Goal: Task Accomplishment & Management: Manage account settings

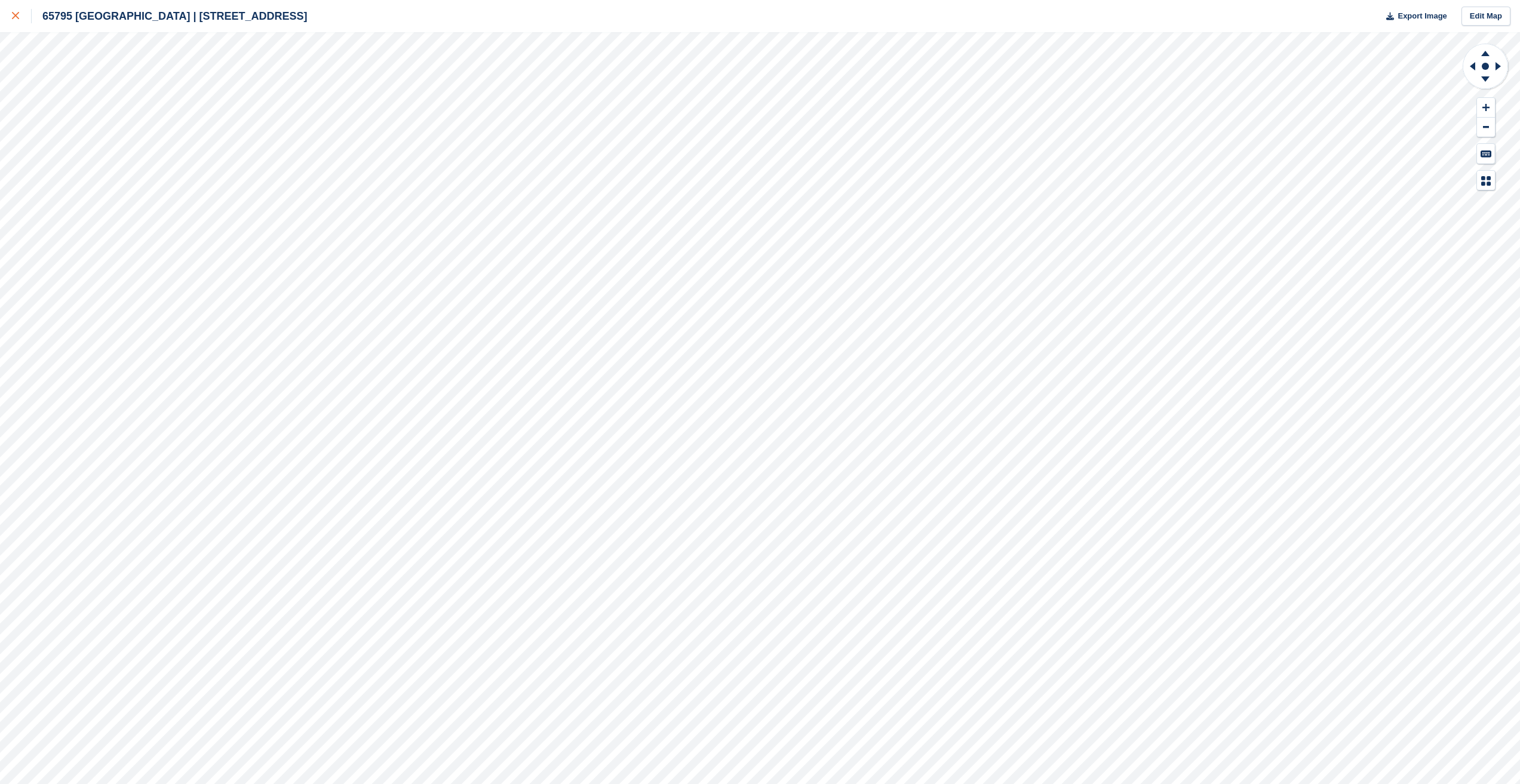
click at [21, 16] on div at bounding box center [22, 16] width 19 height 15
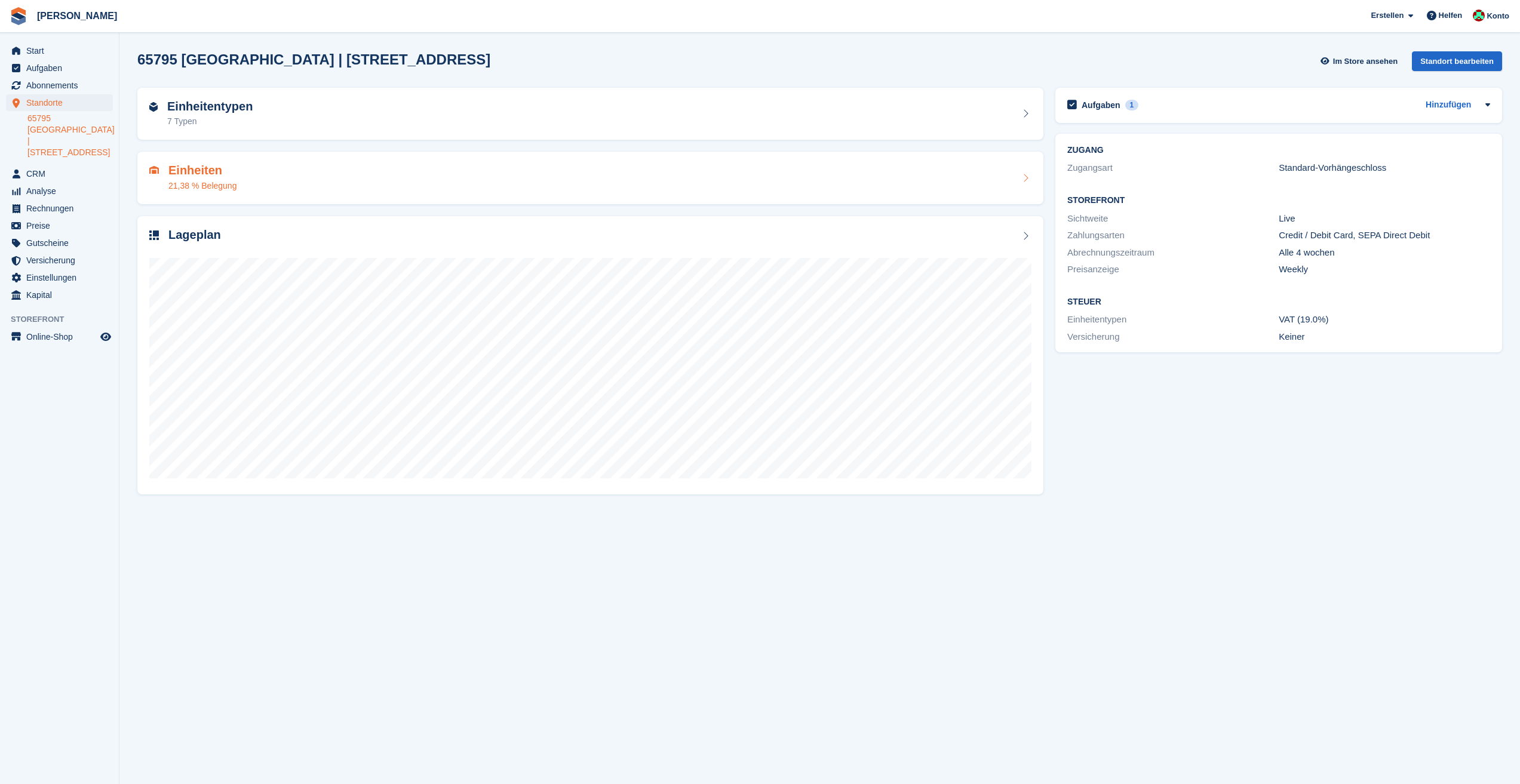
click at [289, 178] on div "Einheiten 21,38 % Belegung" at bounding box center [590, 178] width 882 height 29
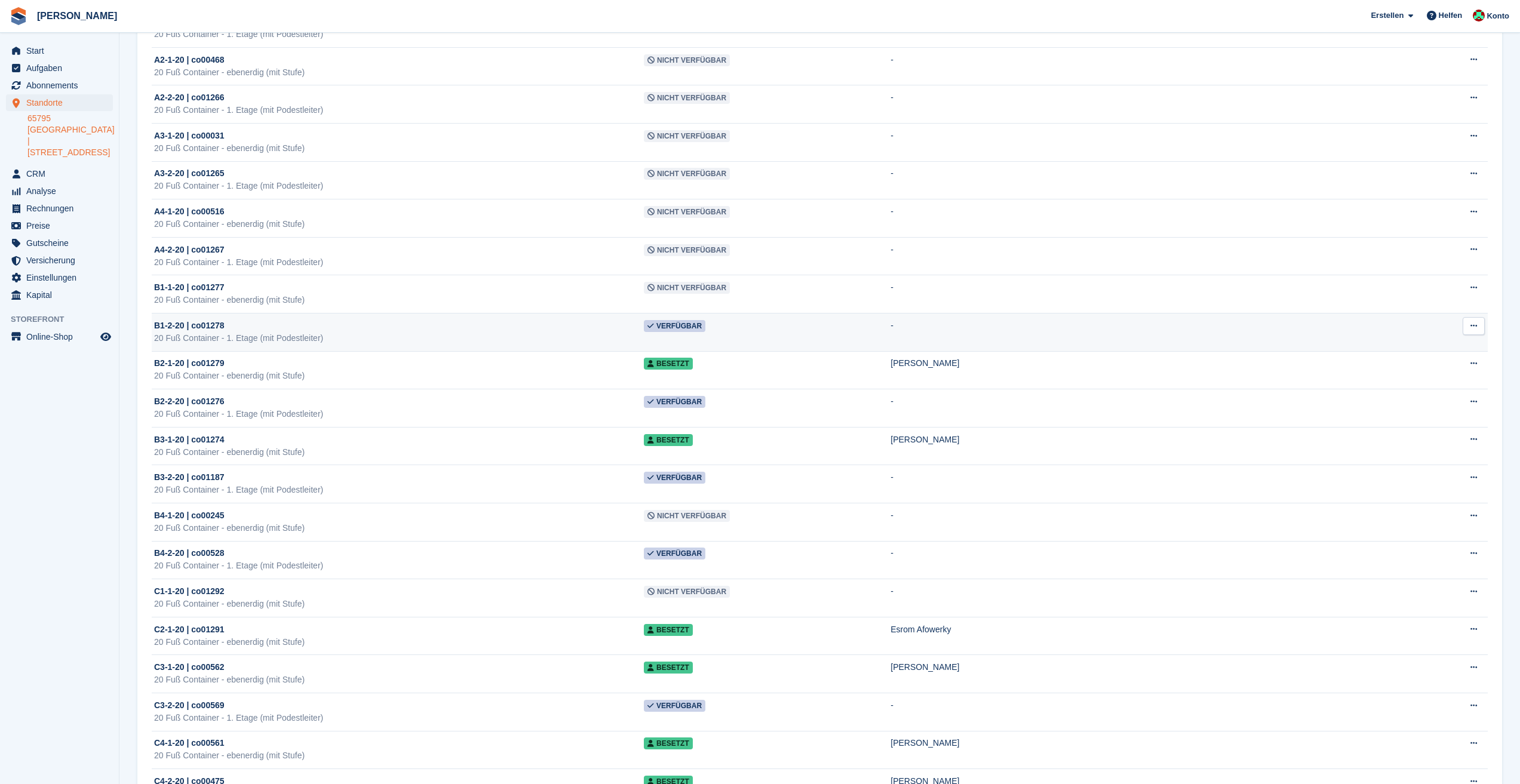
scroll to position [299, 0]
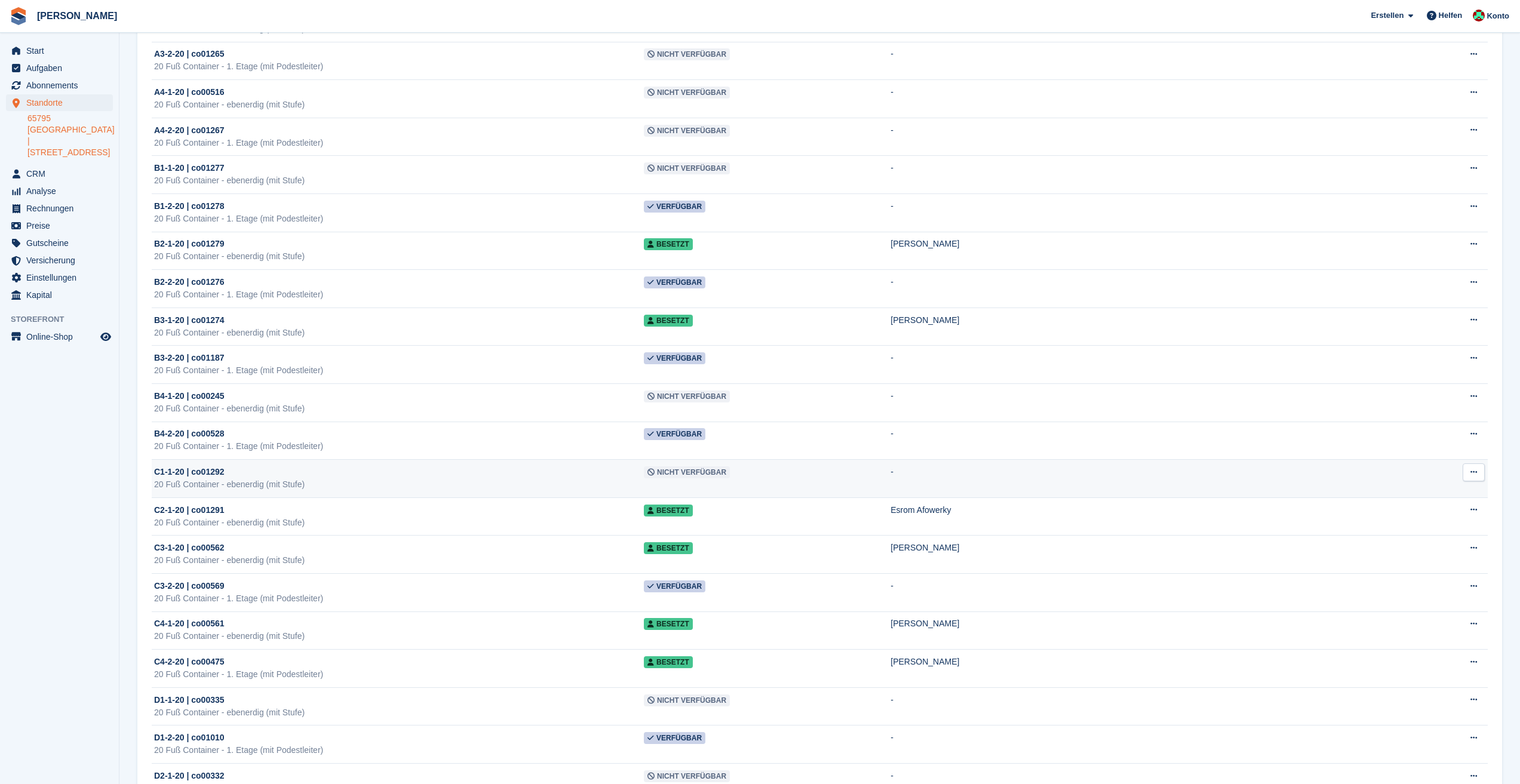
click at [1473, 474] on icon at bounding box center [1474, 472] width 7 height 8
click at [1417, 493] on p "Einheit bearbeiten" at bounding box center [1427, 496] width 104 height 16
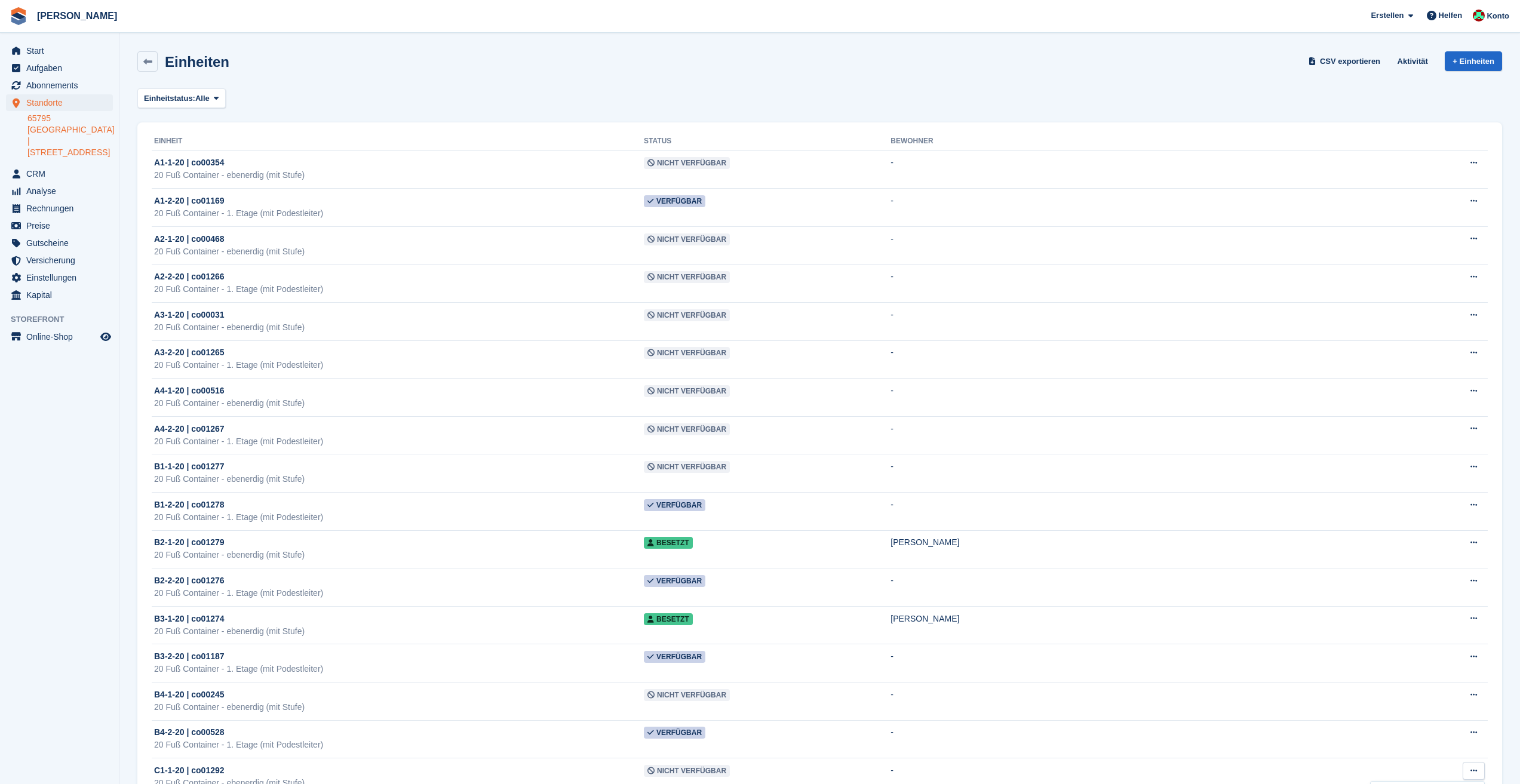
scroll to position [299, 0]
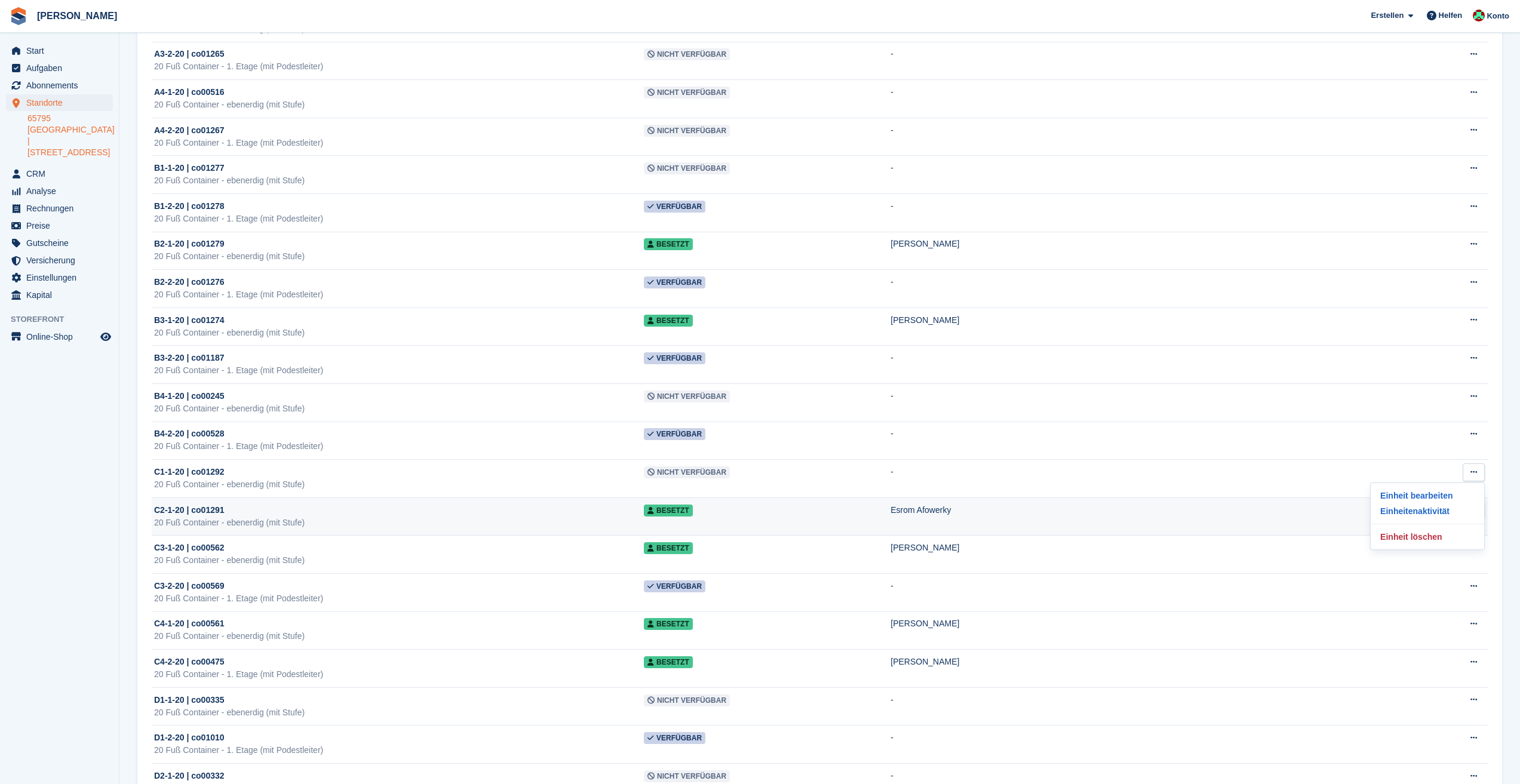
click at [348, 521] on div "20 Fuß Container - ebenerdig (mit Stufe)" at bounding box center [399, 523] width 490 height 13
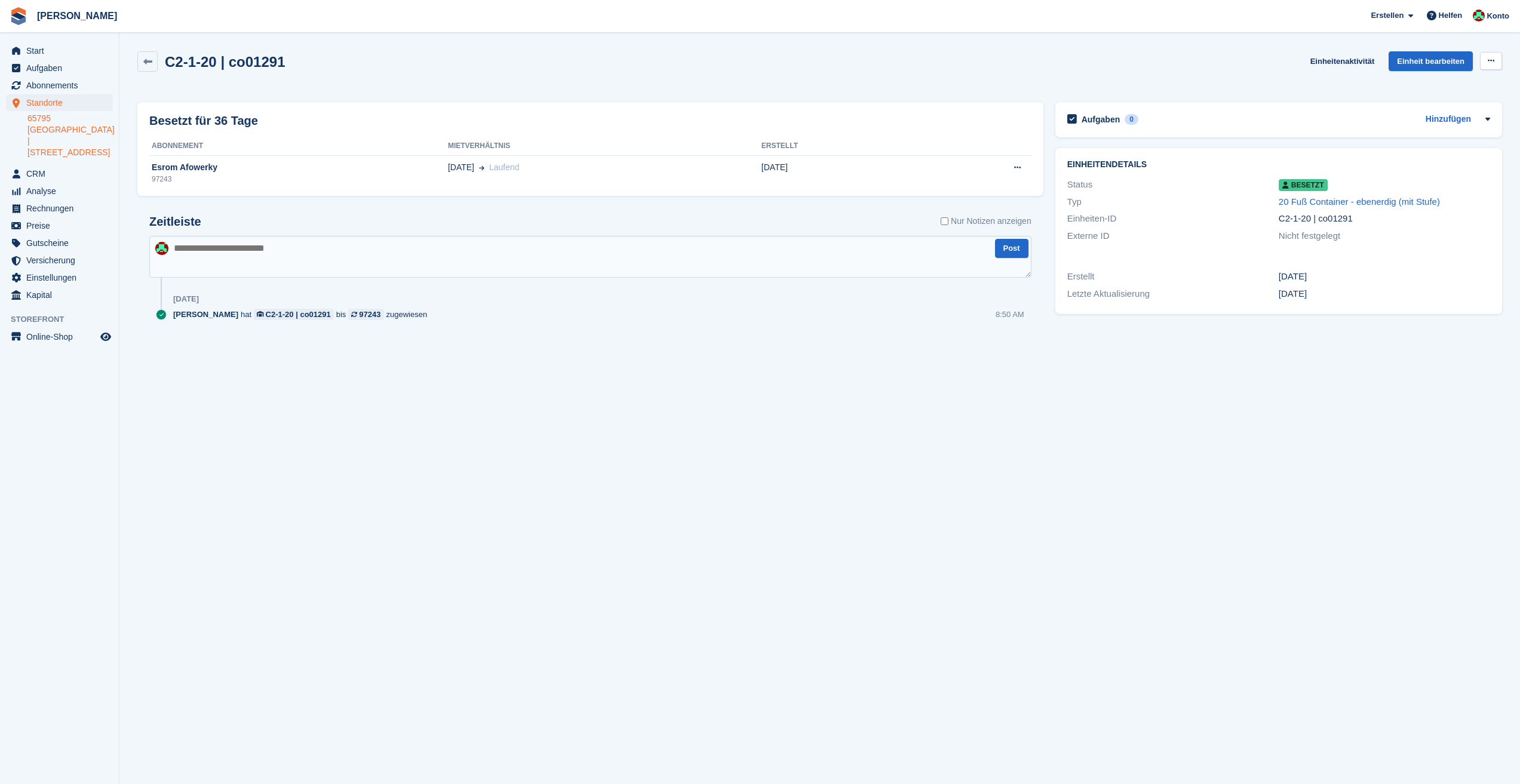
click at [1491, 60] on icon at bounding box center [1491, 60] width 7 height 8
click at [631, 492] on section "C2-1-20 | co01291 Einheitenaktivität Einheit bearbeiten Overlock Wieder in Besi…" at bounding box center [819, 392] width 1401 height 784
click at [156, 59] on link at bounding box center [147, 61] width 20 height 20
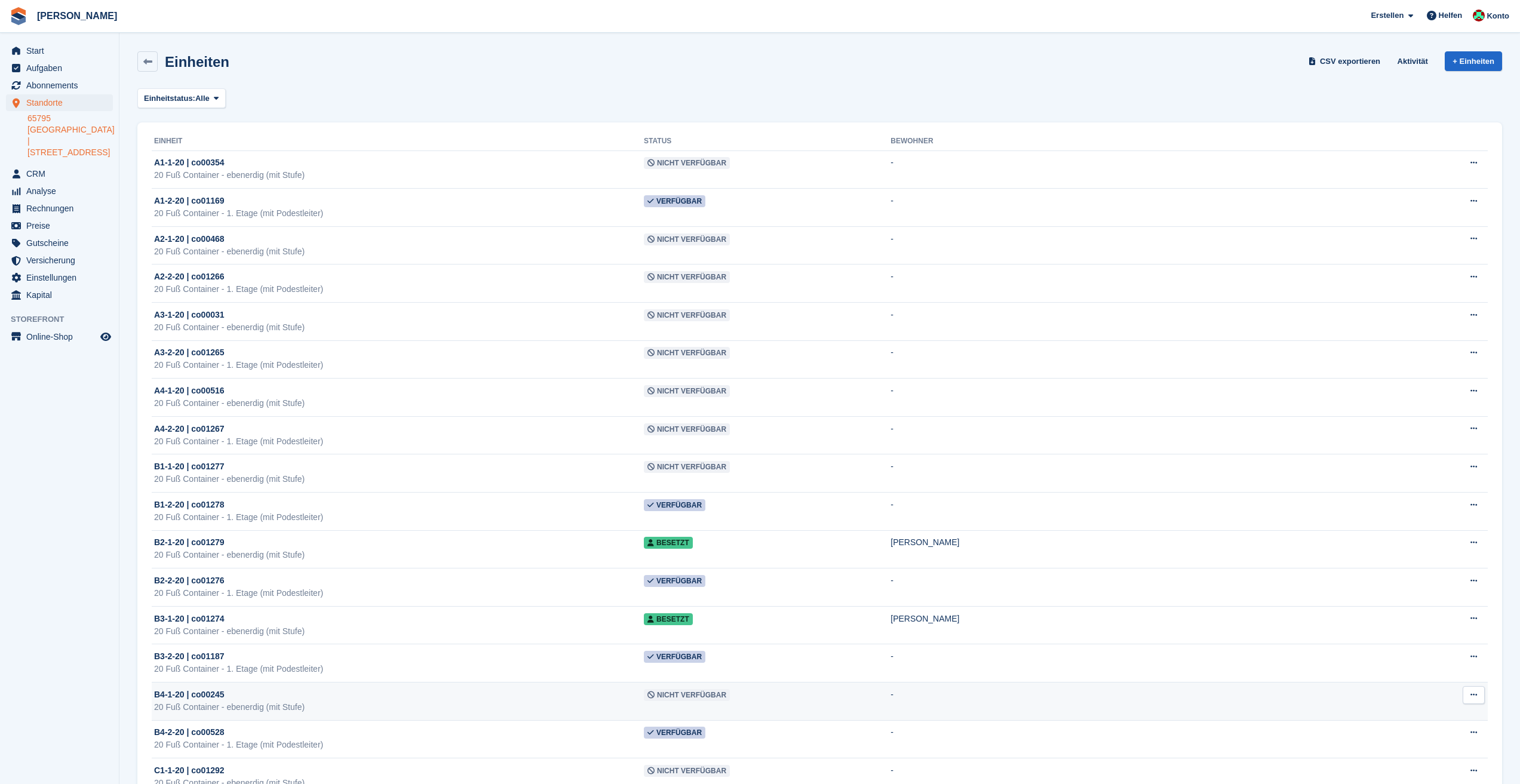
scroll to position [60, 0]
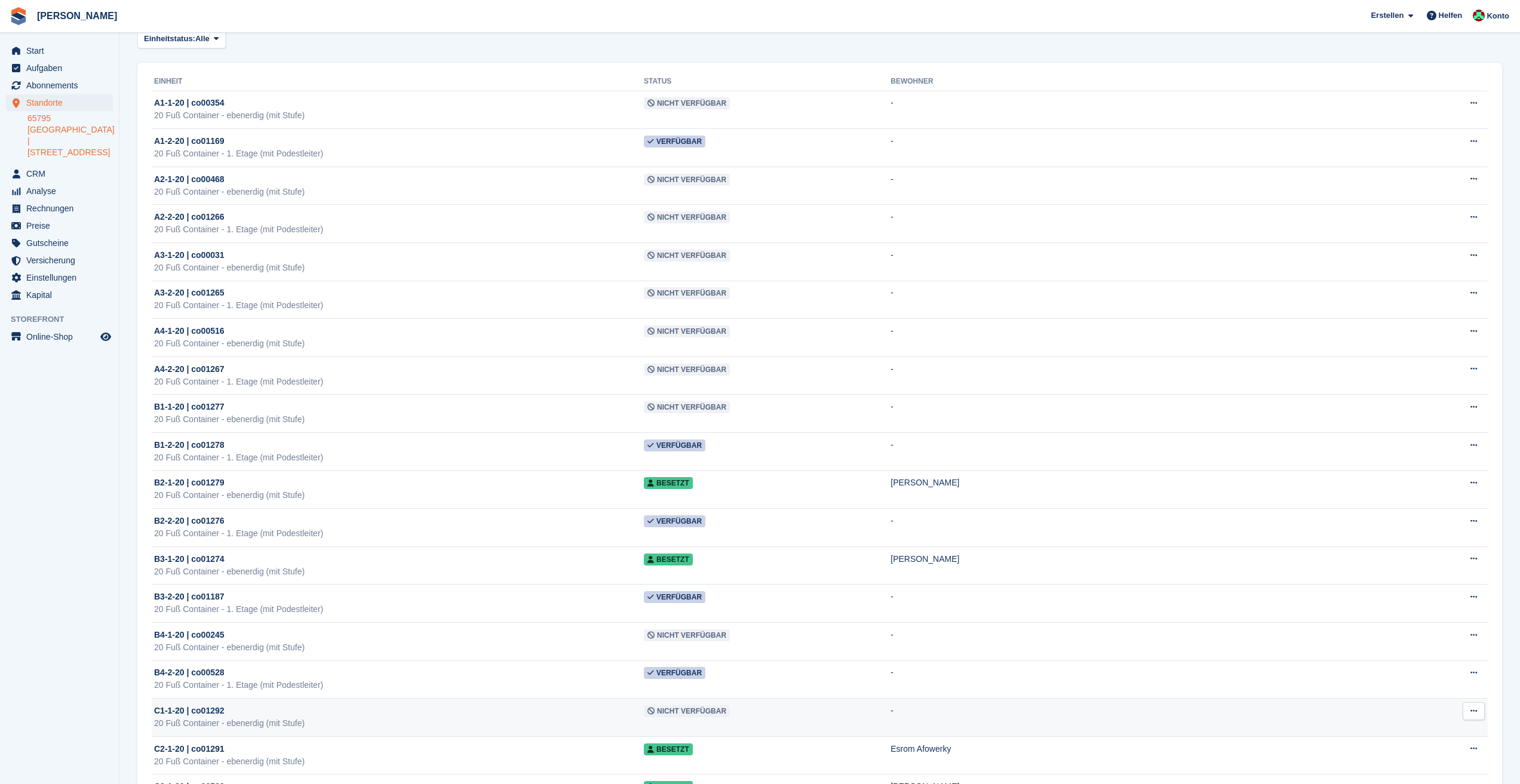
click at [343, 718] on div "20 Fuß Container - ebenerdig (mit Stufe)" at bounding box center [399, 723] width 490 height 13
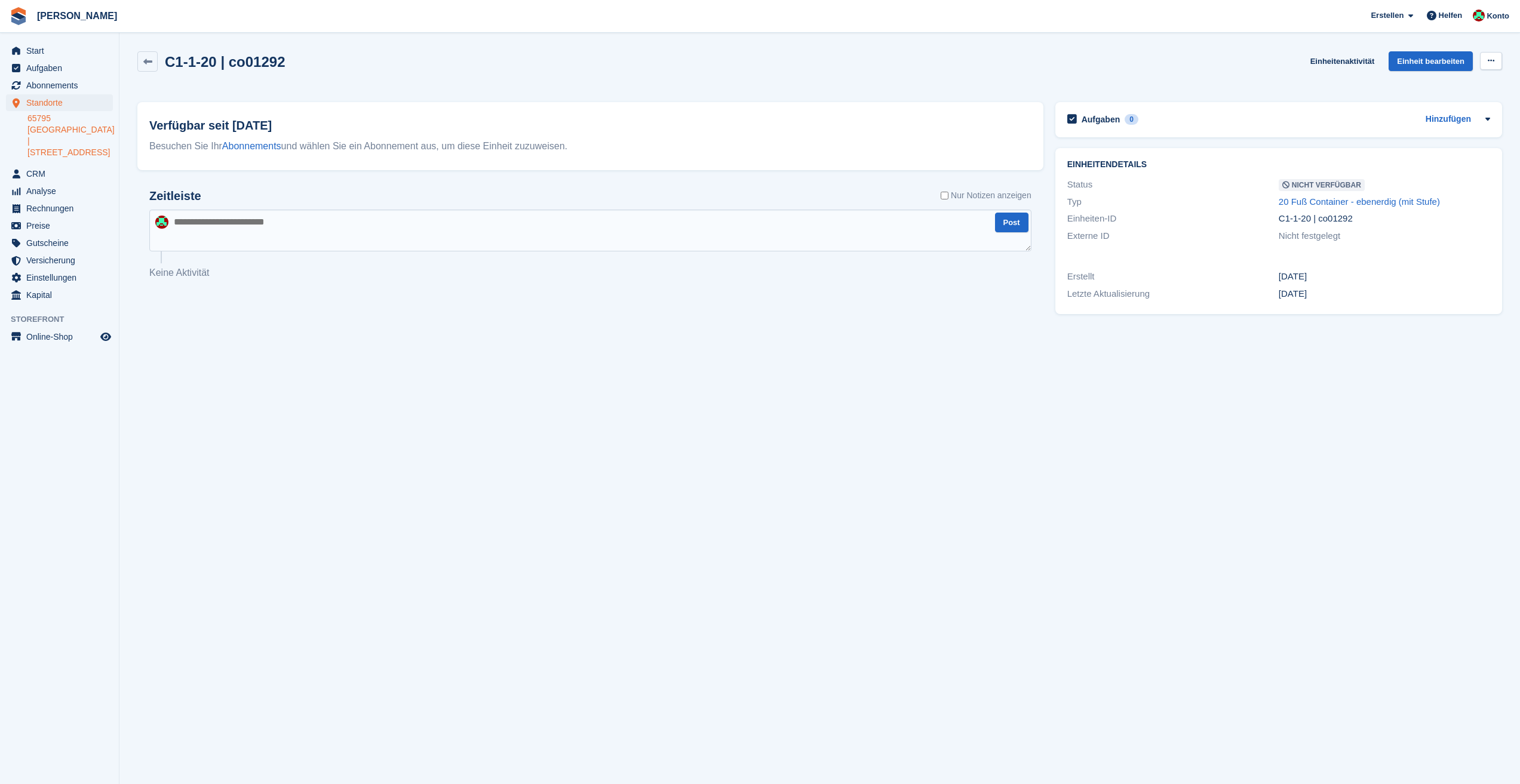
click at [1490, 57] on icon at bounding box center [1491, 60] width 7 height 8
click at [1452, 81] on p "Verfügbar machen" at bounding box center [1445, 85] width 104 height 16
click at [150, 65] on icon at bounding box center [147, 61] width 9 height 9
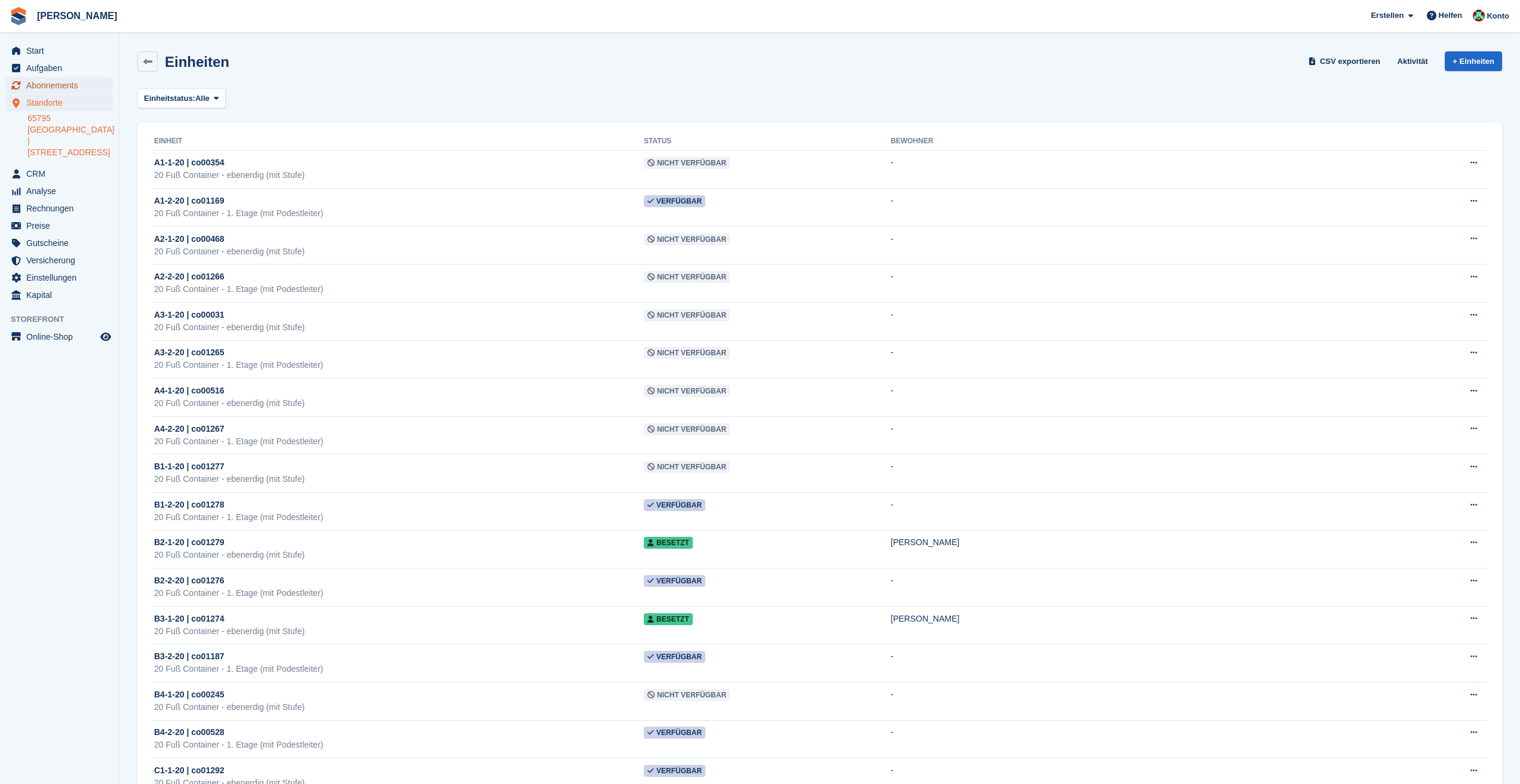
click at [68, 83] on span "Abonnements" at bounding box center [62, 85] width 72 height 16
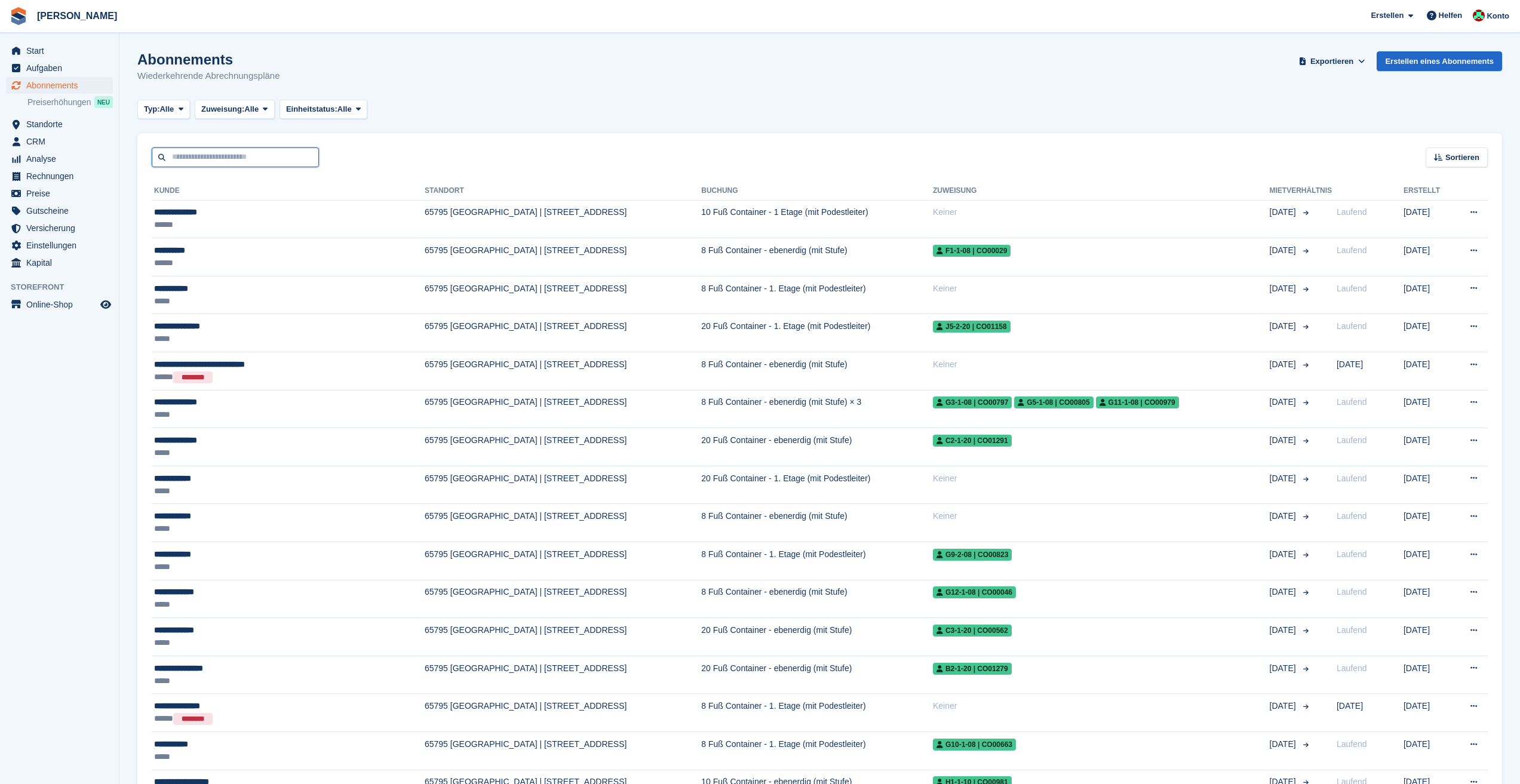
type input "**********"
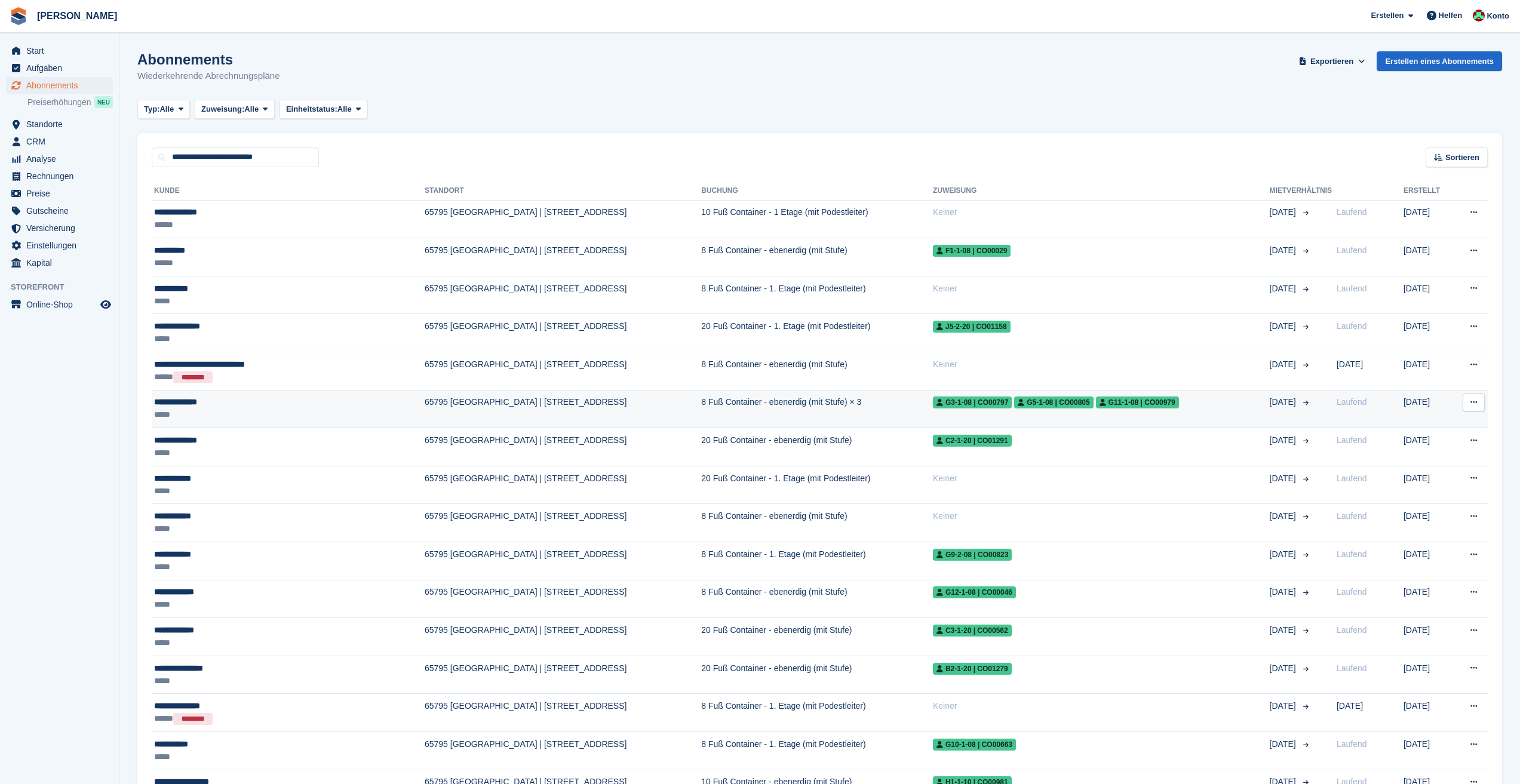
click at [272, 406] on div "**********" at bounding box center [253, 402] width 197 height 13
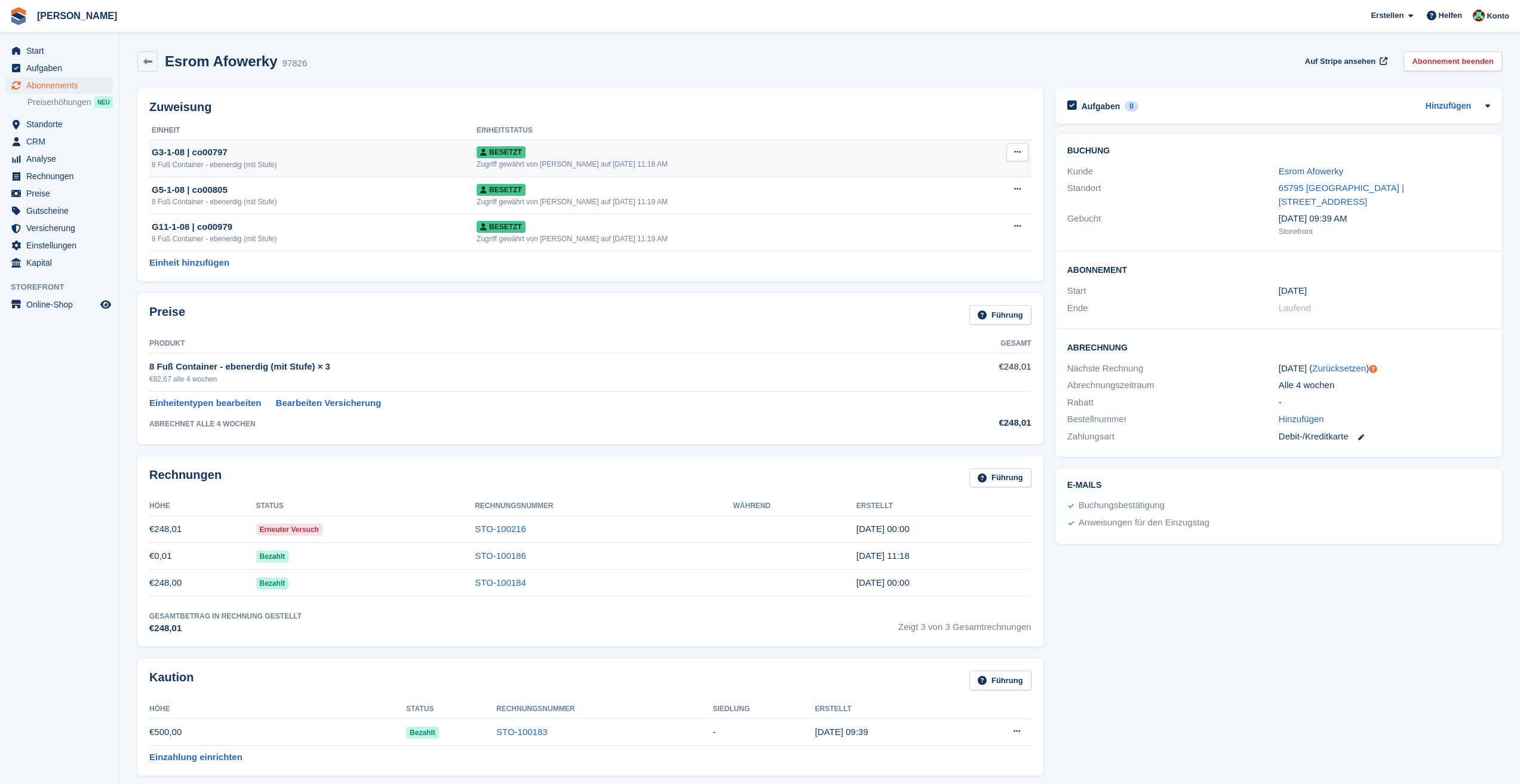
click at [1016, 156] on icon at bounding box center [1017, 152] width 7 height 8
click at [200, 260] on link "Einheit hinzufügen" at bounding box center [189, 263] width 80 height 14
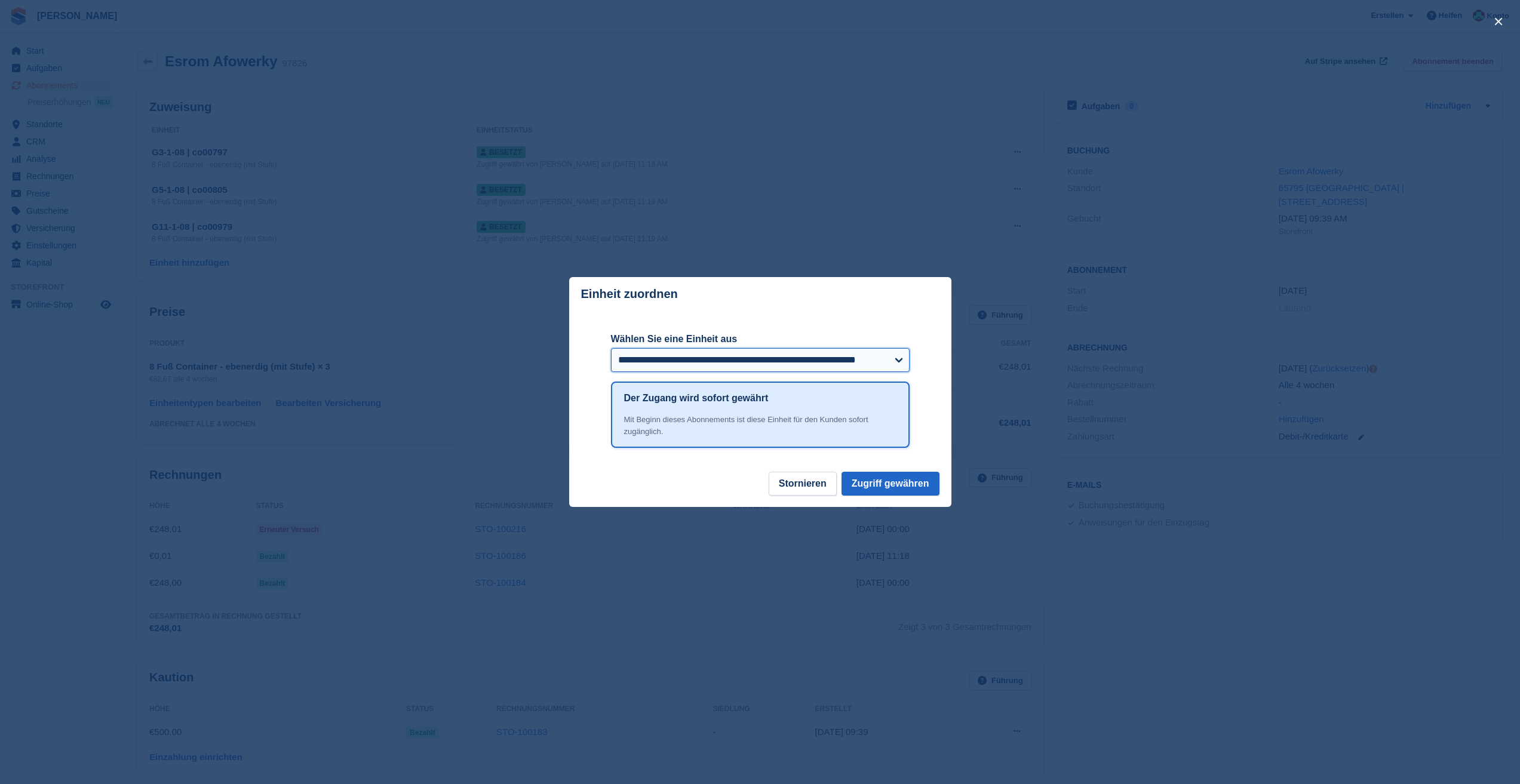
click at [817, 362] on select "**********" at bounding box center [760, 360] width 299 height 24
select select "******"
click at [611, 349] on select "**********" at bounding box center [760, 360] width 299 height 24
click at [909, 489] on button "Zugriff gewähren" at bounding box center [890, 483] width 98 height 24
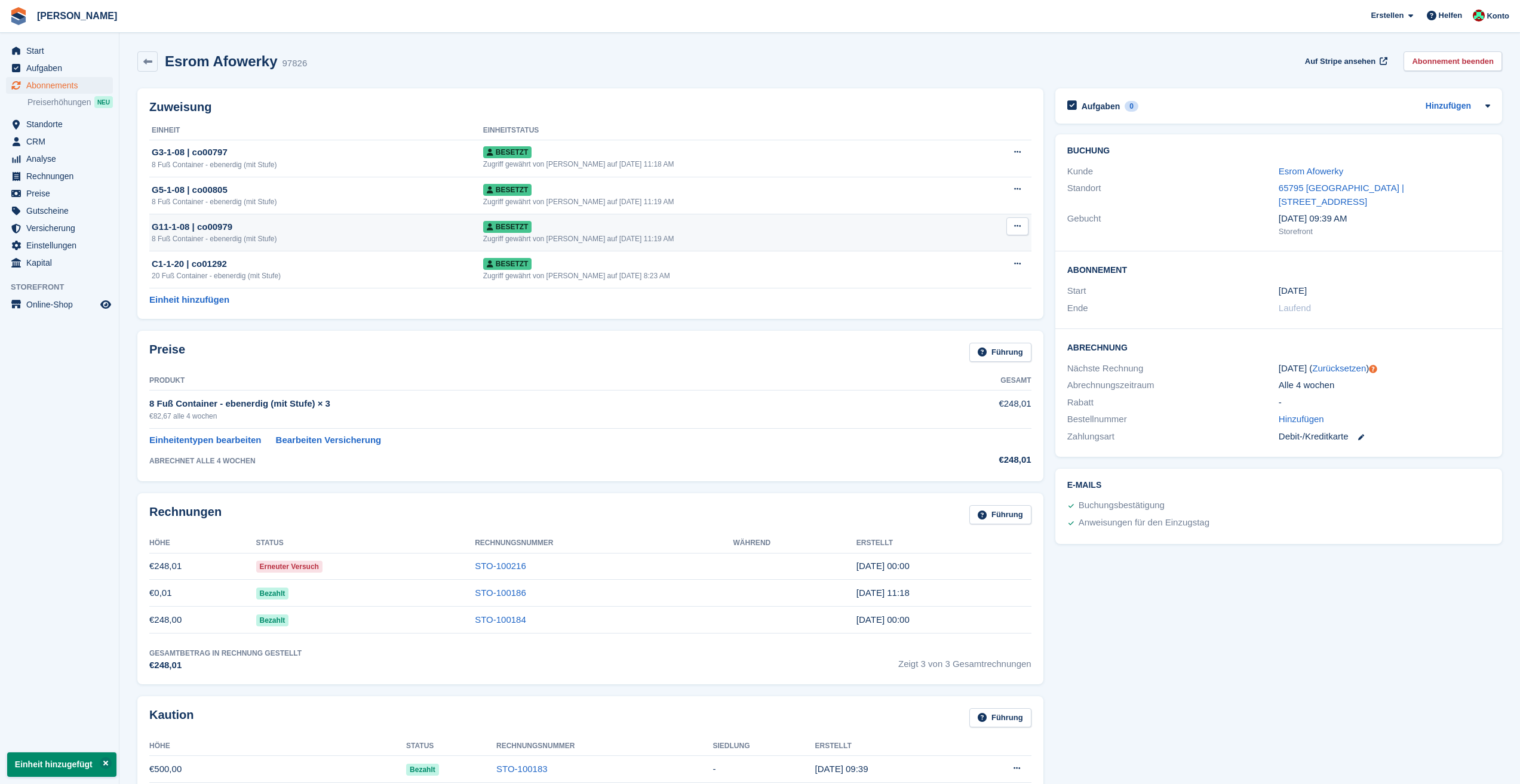
click at [1016, 226] on icon at bounding box center [1017, 226] width 7 height 8
click at [989, 267] on p "Wieder in Besitz nehmen" at bounding box center [971, 270] width 104 height 26
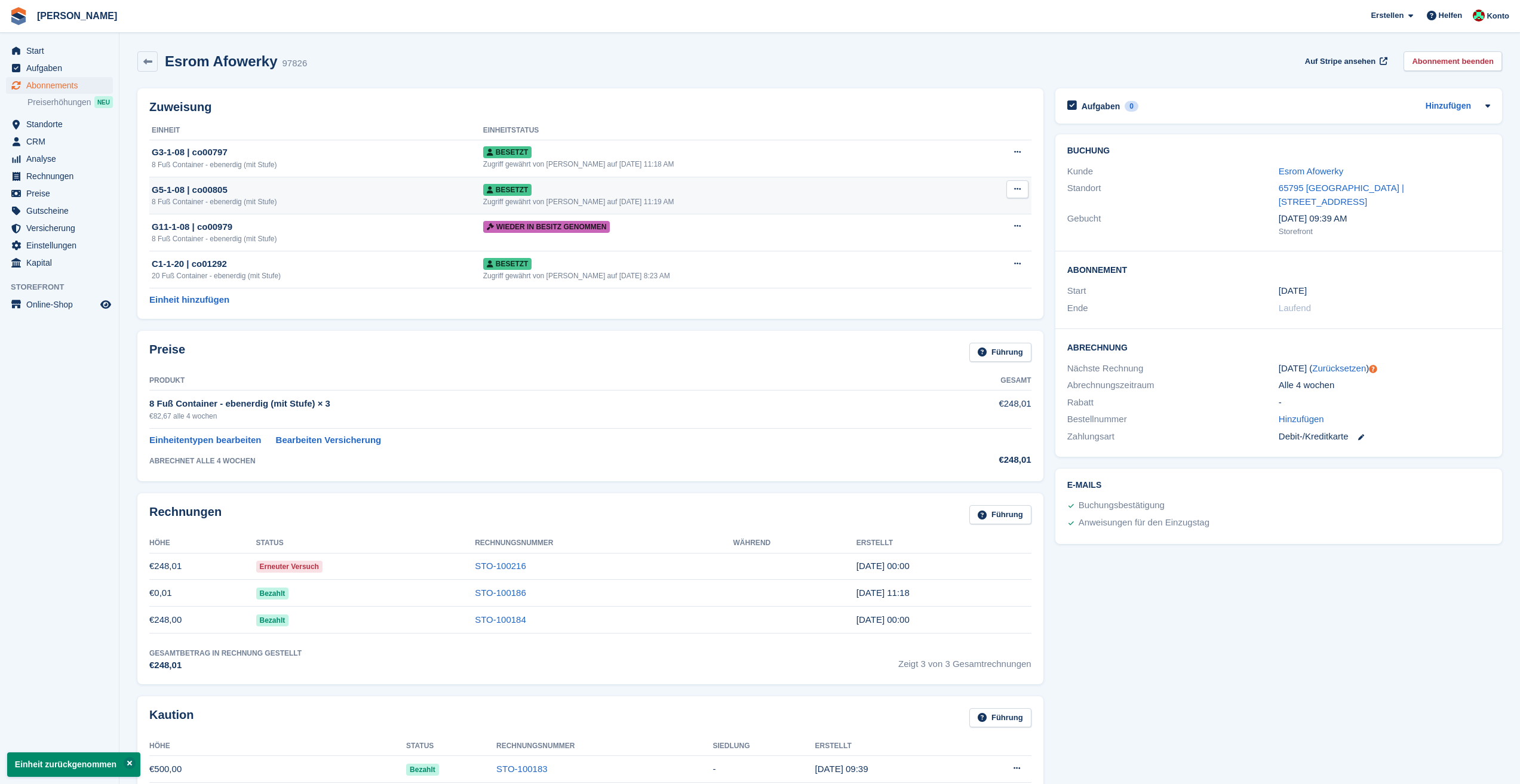
click at [1015, 187] on icon at bounding box center [1017, 189] width 7 height 8
click at [1003, 229] on p "Wieder in Besitz nehmen" at bounding box center [971, 233] width 104 height 26
click at [1022, 152] on button at bounding box center [1017, 152] width 22 height 18
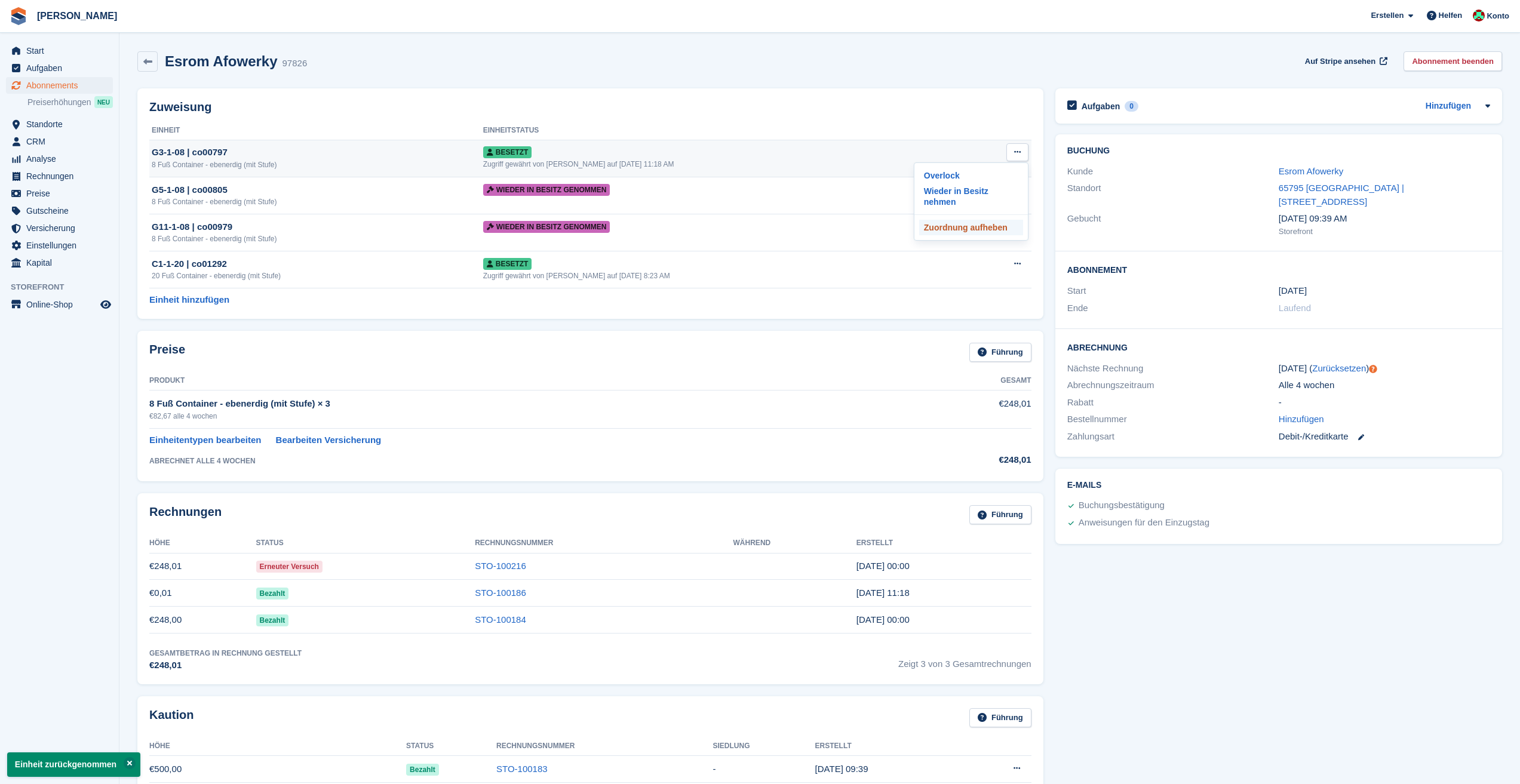
click at [981, 220] on p "Zuordnung aufheben" at bounding box center [971, 228] width 104 height 16
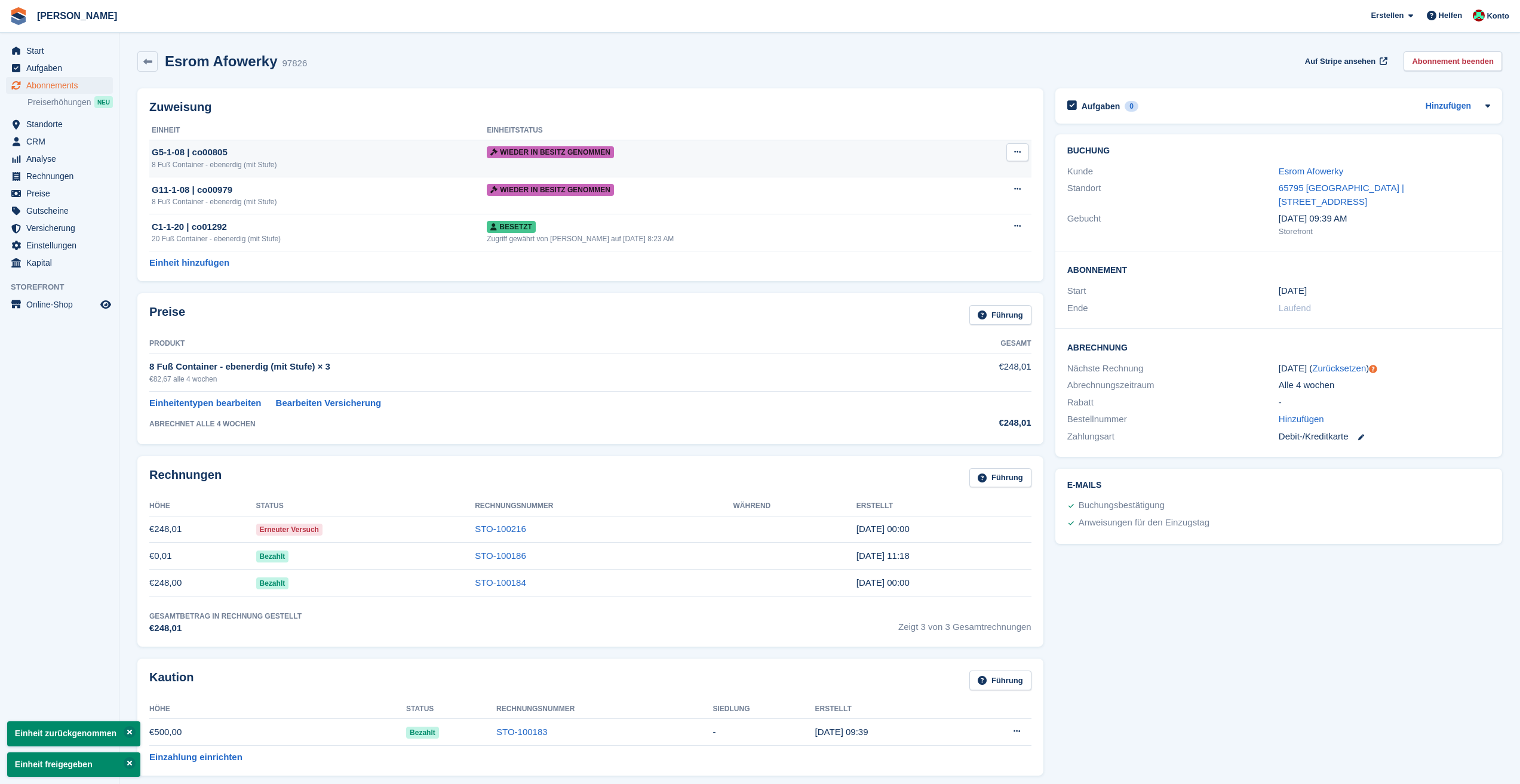
click at [1020, 154] on icon at bounding box center [1017, 152] width 7 height 8
click at [974, 175] on p "Zuordnung aufheben" at bounding box center [971, 176] width 104 height 16
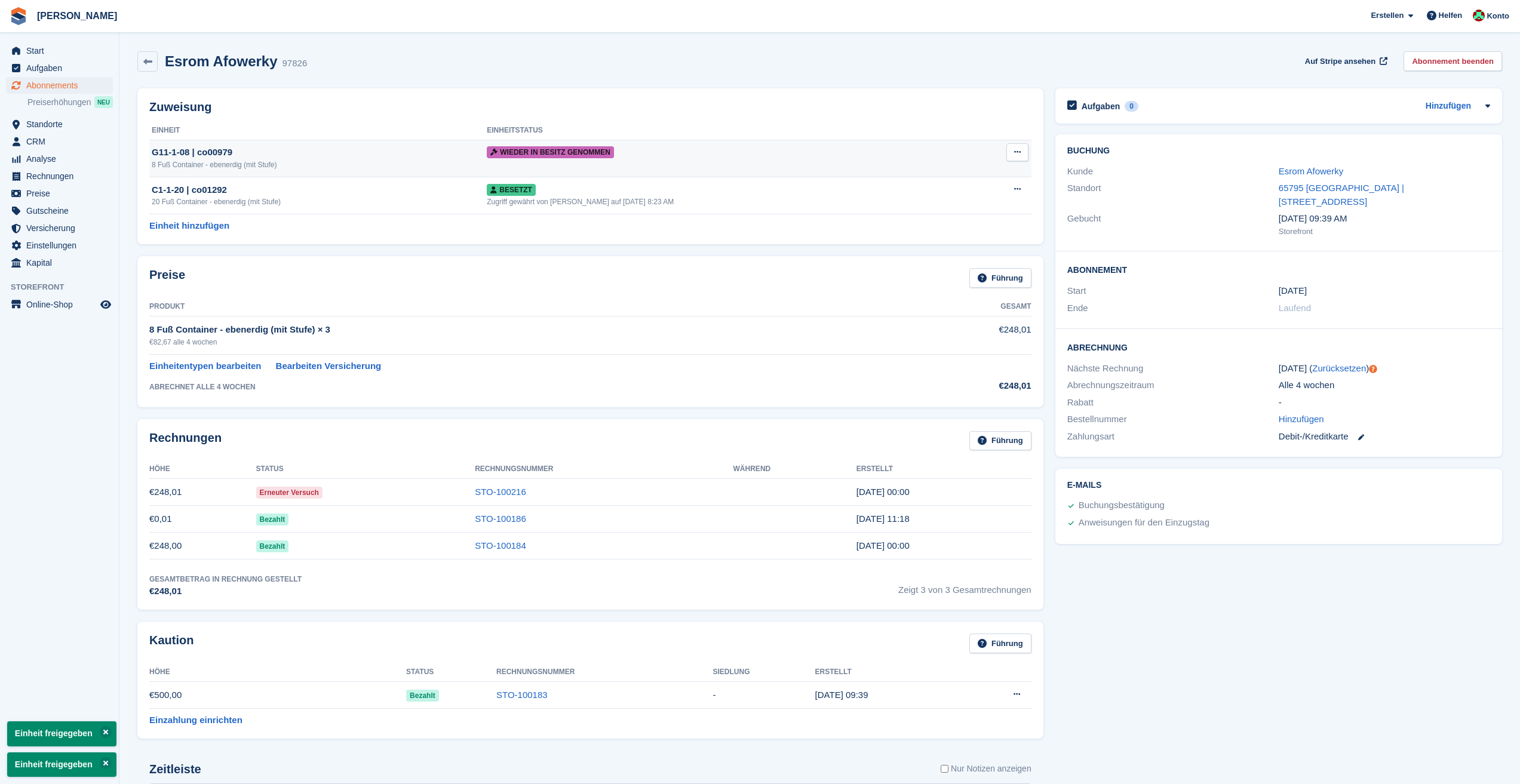
click at [1014, 149] on icon at bounding box center [1017, 152] width 7 height 8
click at [965, 173] on p "Zuordnung aufheben" at bounding box center [971, 176] width 104 height 16
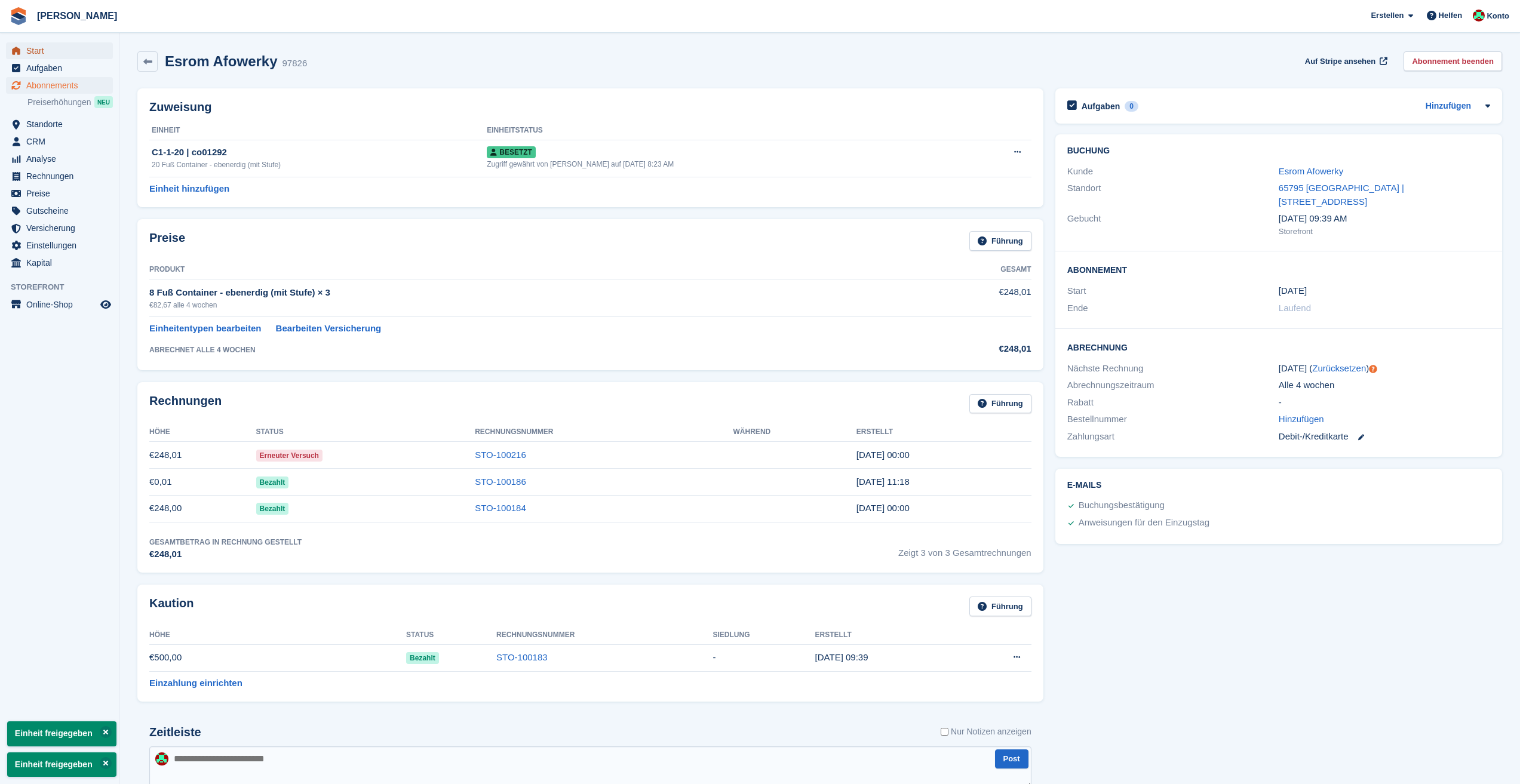
click at [41, 54] on span "Start" at bounding box center [62, 51] width 72 height 16
